Goal: Task Accomplishment & Management: Manage account settings

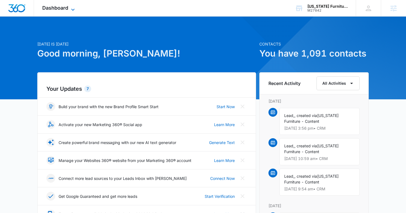
click at [63, 6] on span "Dashboard" at bounding box center [55, 8] width 26 height 6
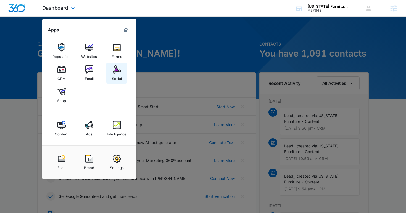
click at [120, 73] on img at bounding box center [117, 70] width 8 height 8
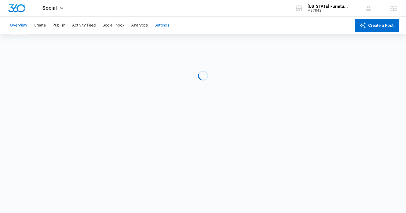
click at [164, 24] on button "Settings" at bounding box center [162, 26] width 15 height 18
click at [163, 27] on button "Settings" at bounding box center [162, 26] width 15 height 18
